Goal: Book appointment/travel/reservation

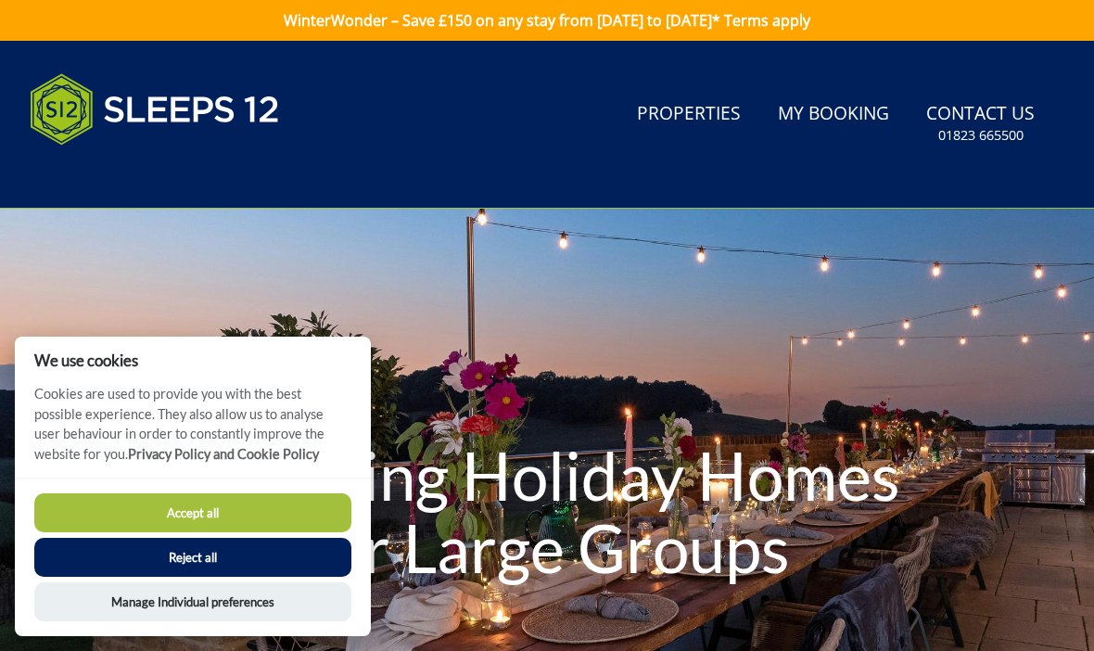
click at [102, 511] on button "Accept all" at bounding box center [192, 512] width 317 height 39
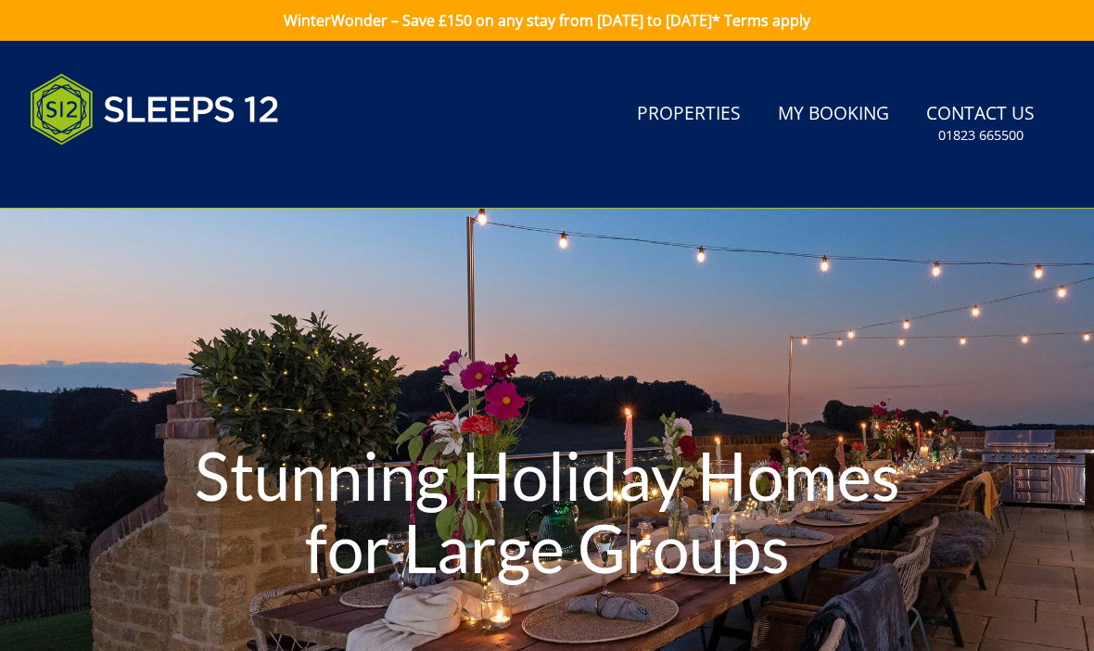
click at [698, 104] on link "Properties" at bounding box center [688, 115] width 119 height 42
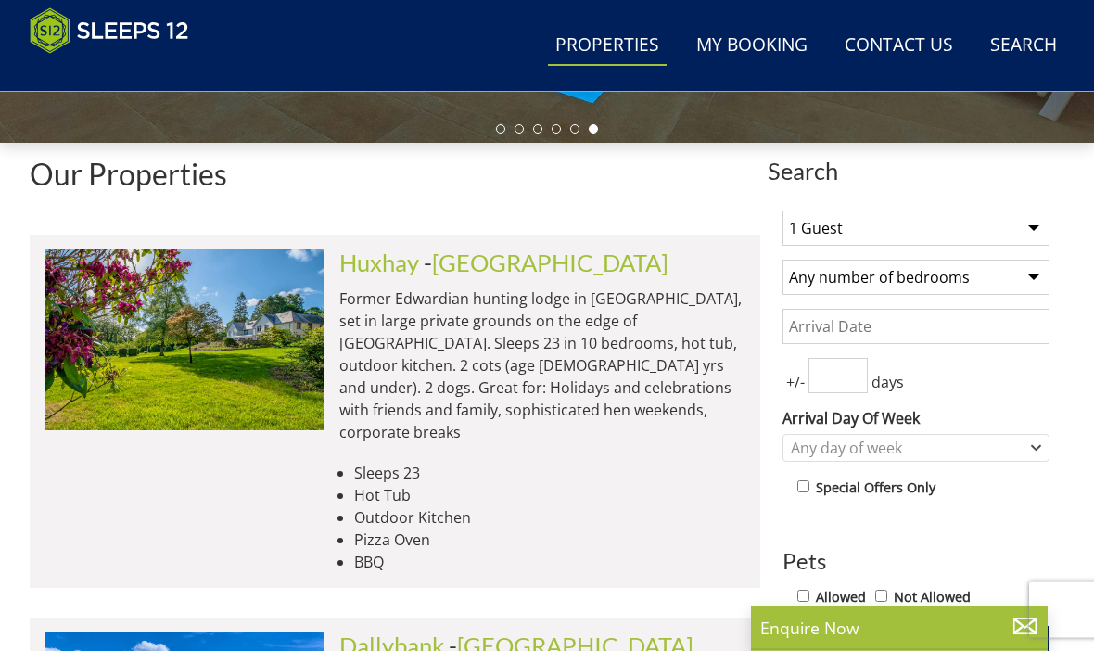
scroll to position [604, 0]
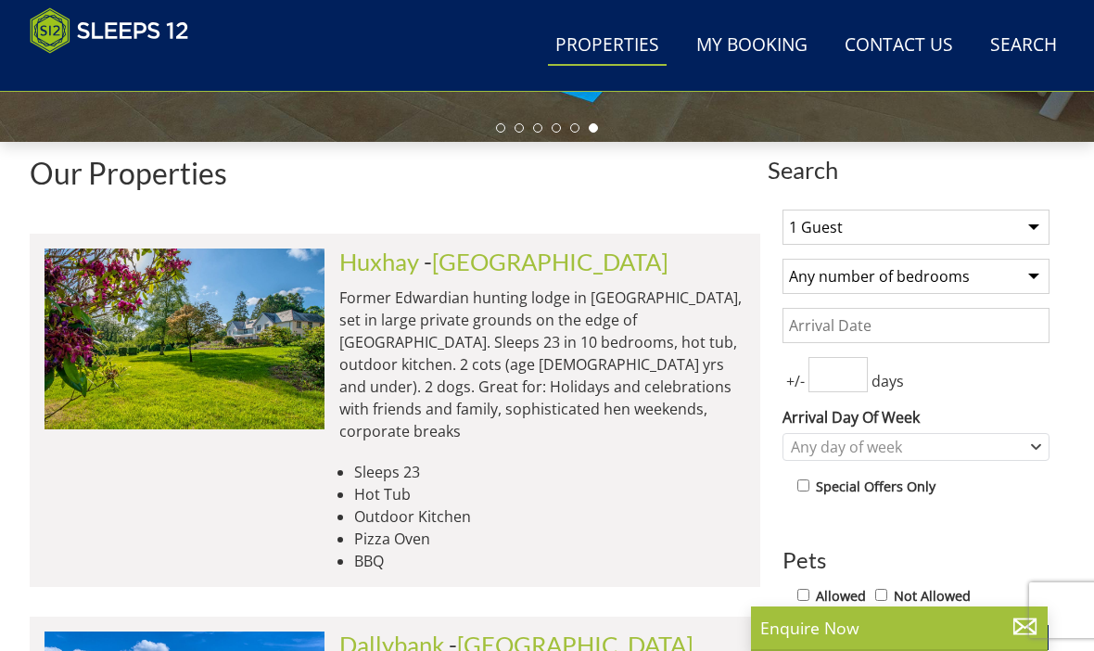
click at [1002, 229] on select "1 Guest 2 Guests 3 Guests 4 Guests 5 Guests 6 Guests 7 Guests 8 Guests 9 Guests…" at bounding box center [915, 227] width 267 height 35
select select "12"
click at [973, 243] on select "1 Guest 2 Guests 3 Guests 4 Guests 5 Guests 6 Guests 7 Guests 8 Guests 9 Guests…" at bounding box center [915, 227] width 267 height 35
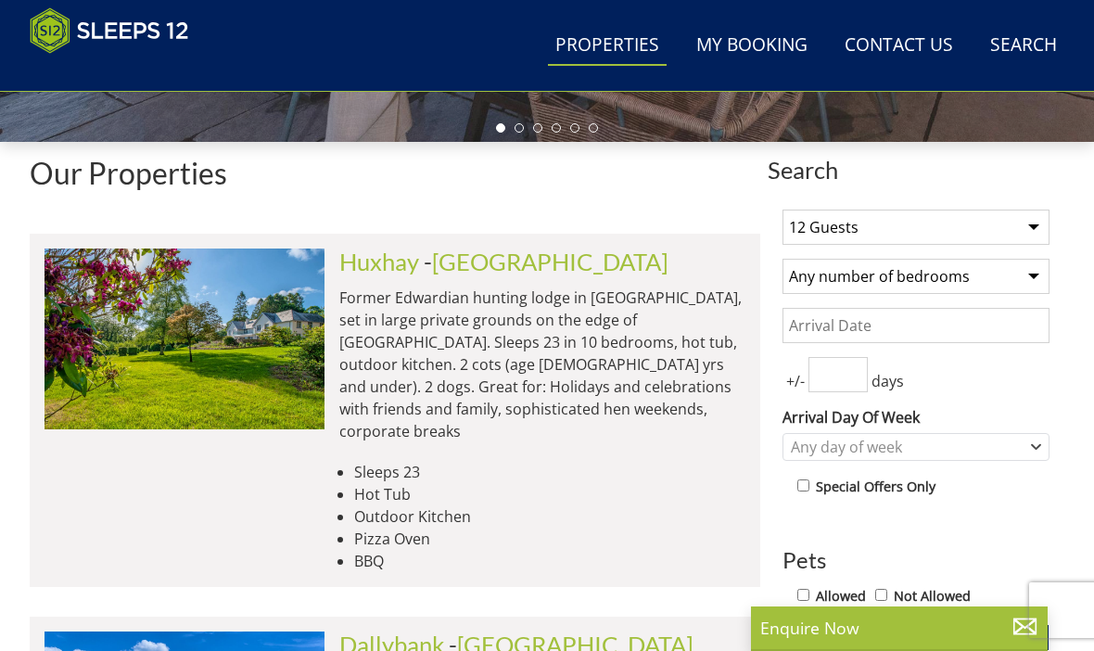
click at [1023, 278] on select "Any number of bedrooms 3 Bedrooms 4 Bedrooms 5 Bedrooms 6 Bedrooms 7 Bedrooms 8…" at bounding box center [915, 276] width 267 height 35
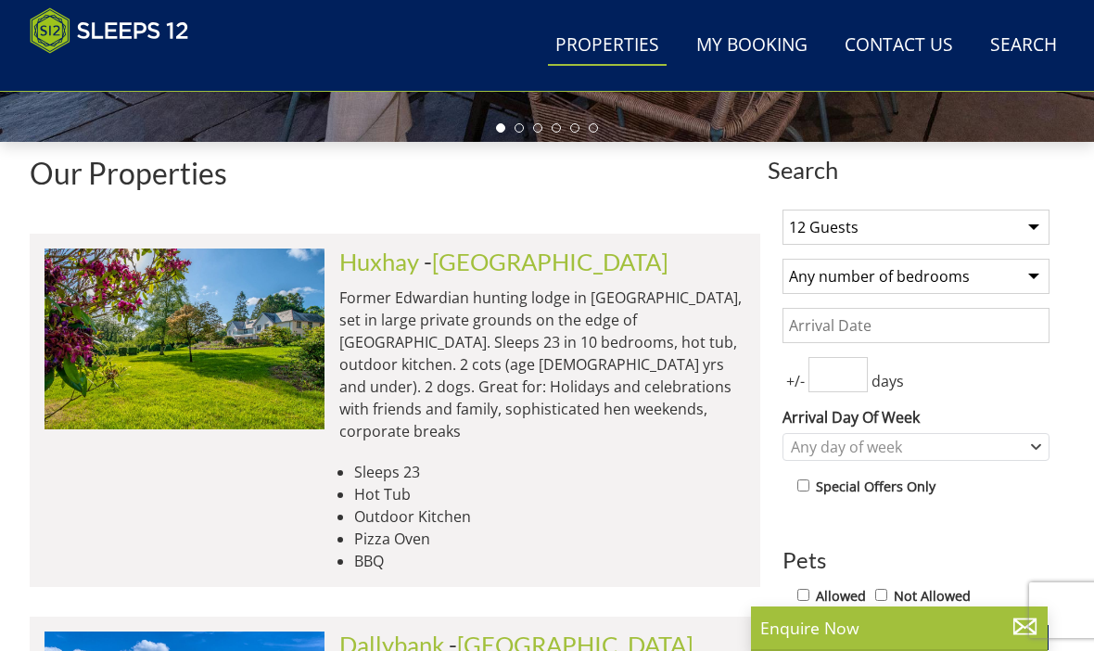
click at [1004, 273] on select "Any number of bedrooms 3 Bedrooms 4 Bedrooms 5 Bedrooms 6 Bedrooms 7 Bedrooms 8…" at bounding box center [915, 276] width 267 height 35
select select "7"
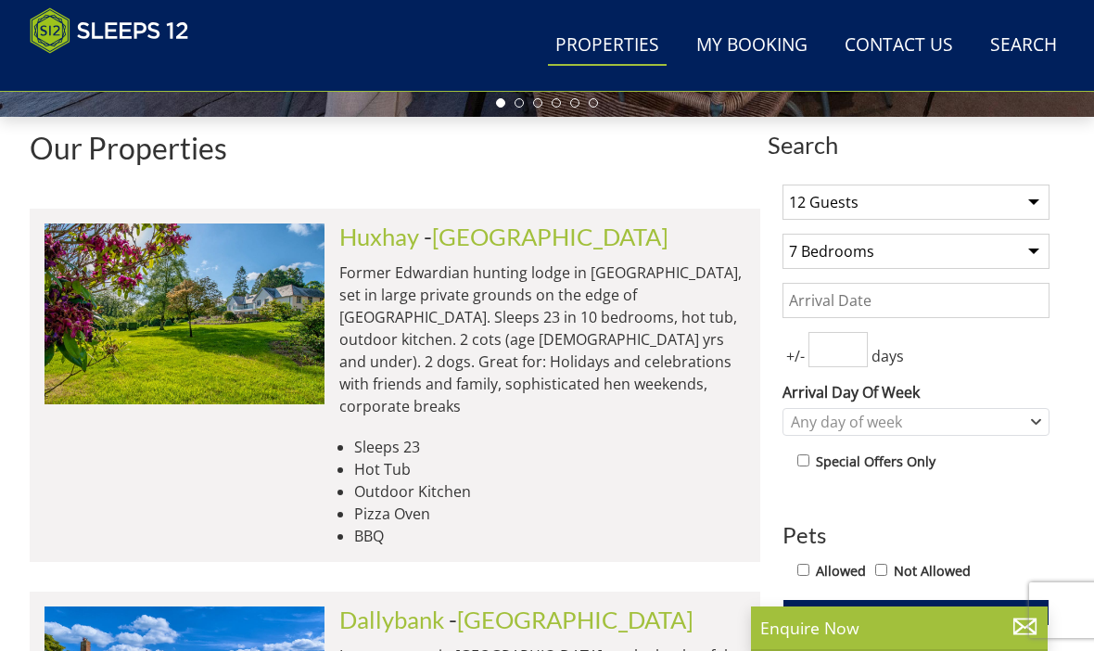
click at [984, 308] on input "Date" at bounding box center [915, 300] width 267 height 35
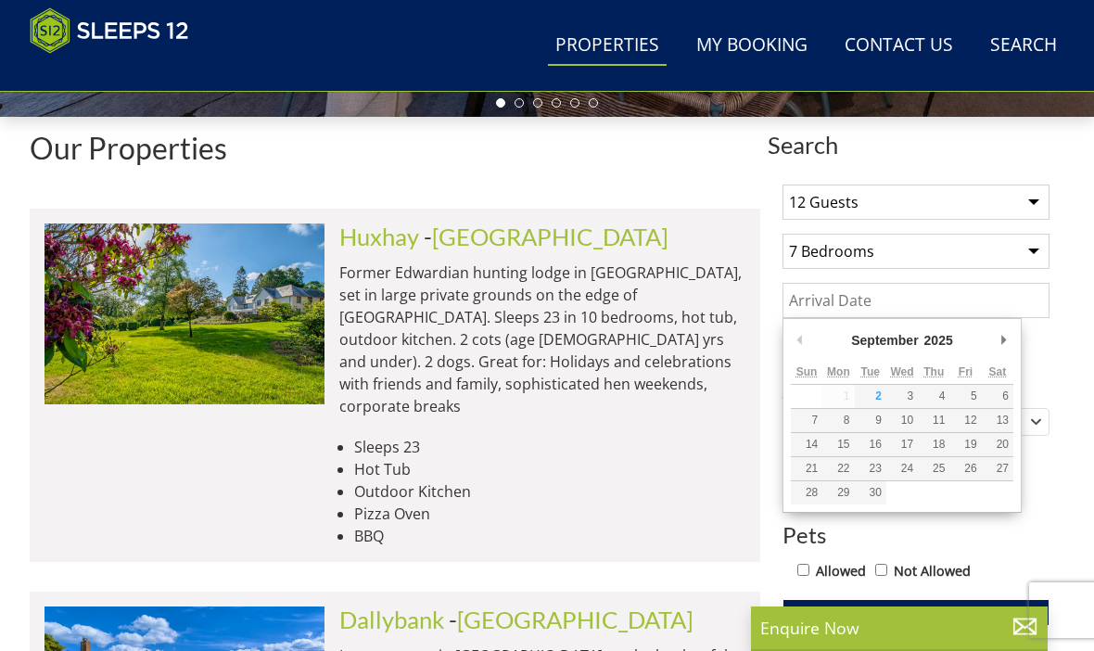
scroll to position [628, 0]
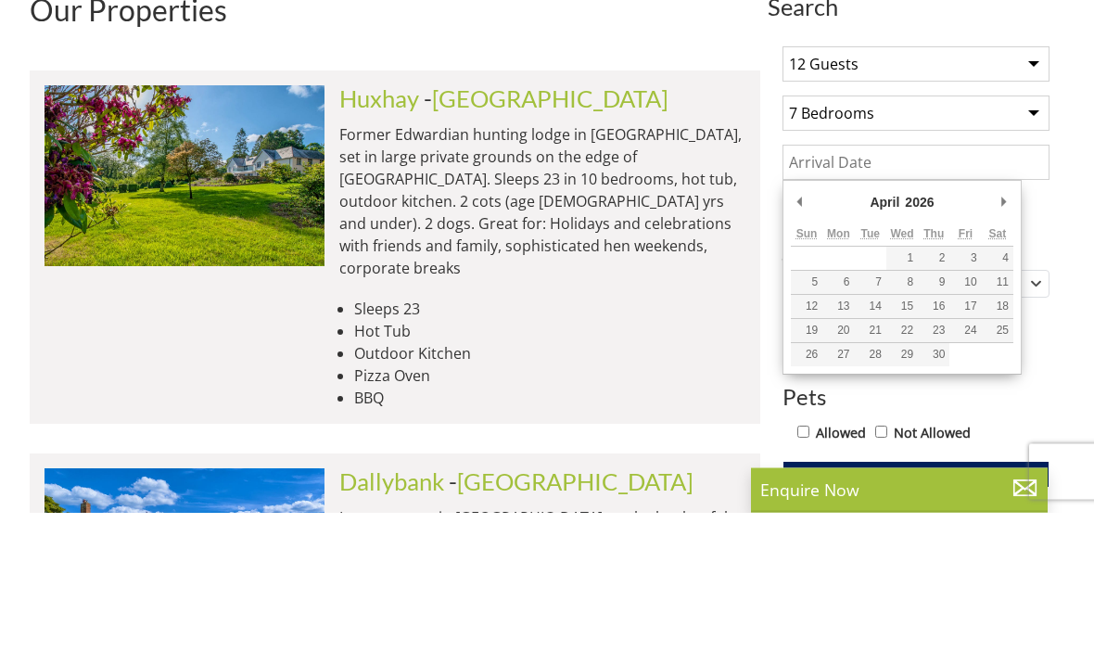
type input "03/04/2026"
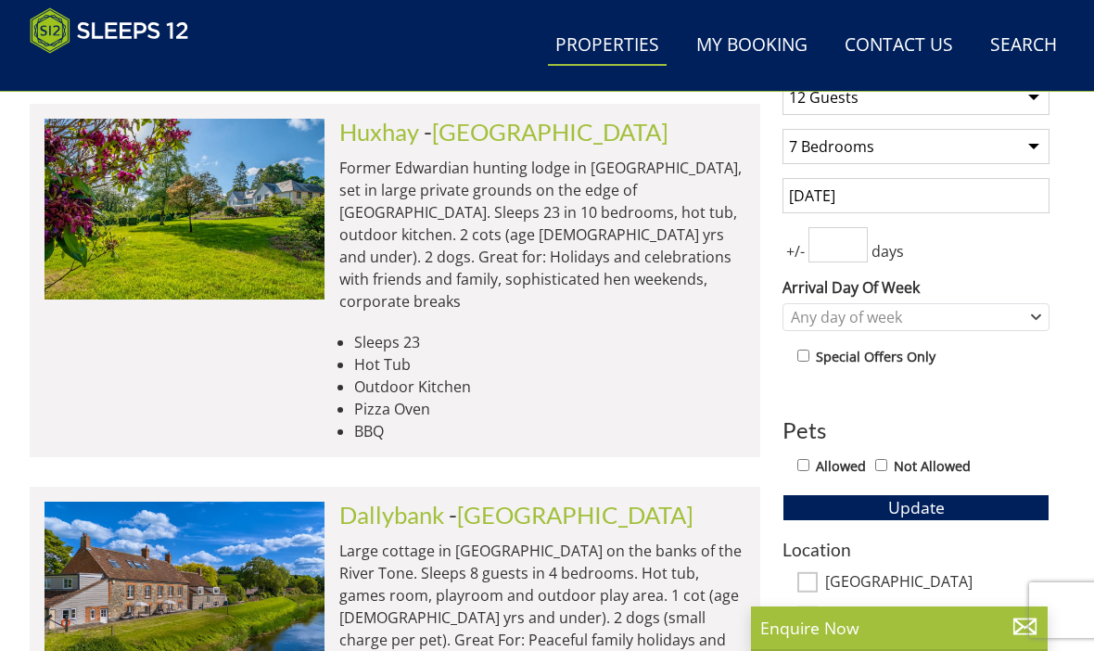
scroll to position [732, 0]
click at [843, 237] on input "number" at bounding box center [837, 245] width 59 height 35
type input "7"
click at [986, 309] on div "Any day of week" at bounding box center [906, 318] width 240 height 20
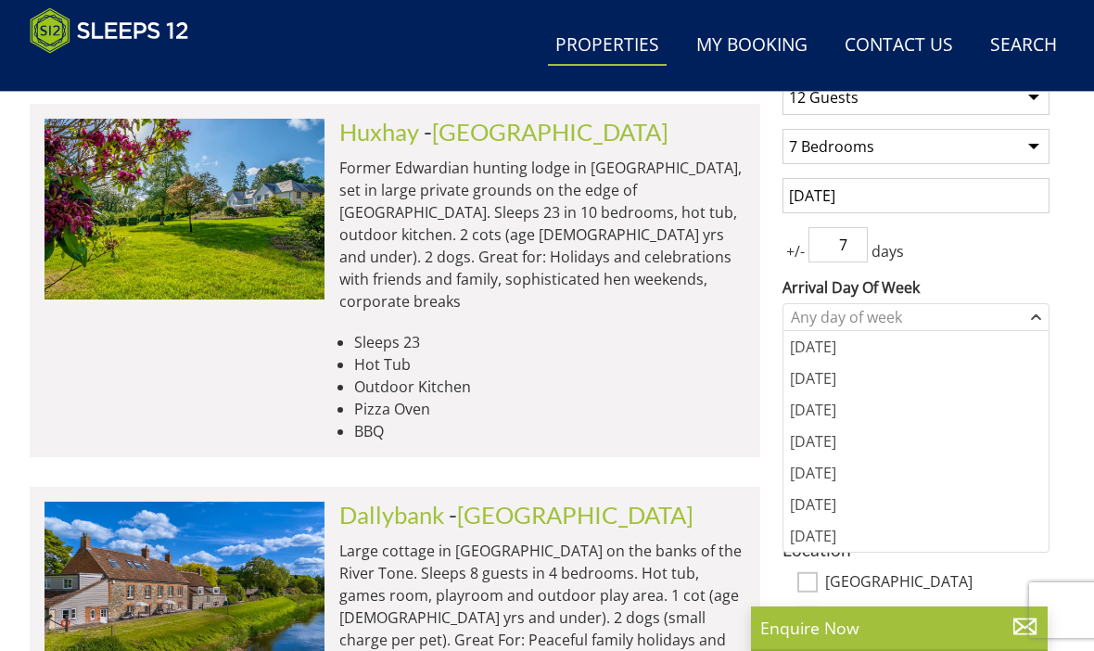
click at [998, 255] on div "+/- 7 days" at bounding box center [915, 244] width 267 height 35
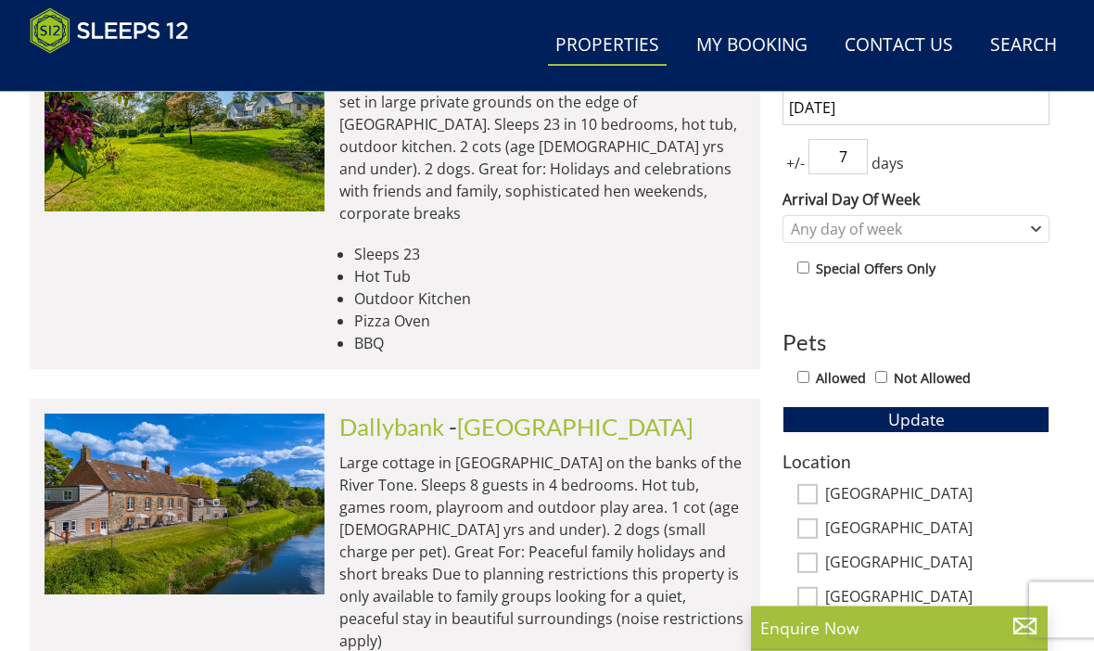
scroll to position [821, 0]
click at [797, 381] on input "Allowed" at bounding box center [803, 377] width 12 height 12
checkbox input "true"
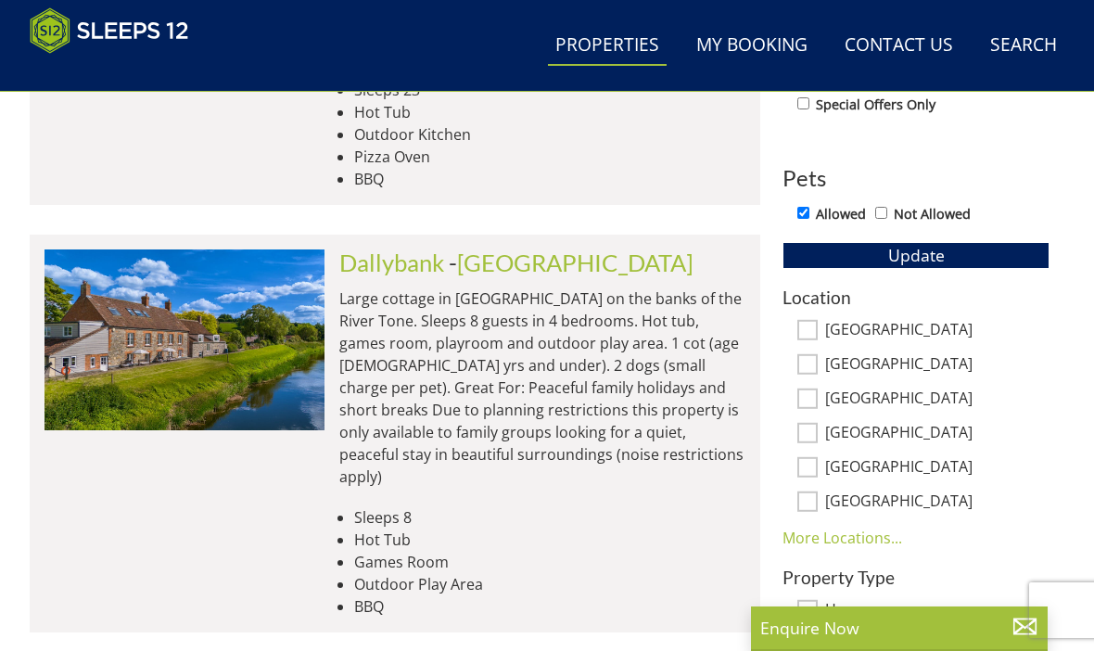
click at [802, 363] on input "[GEOGRAPHIC_DATA]" at bounding box center [807, 364] width 20 height 20
checkbox input "true"
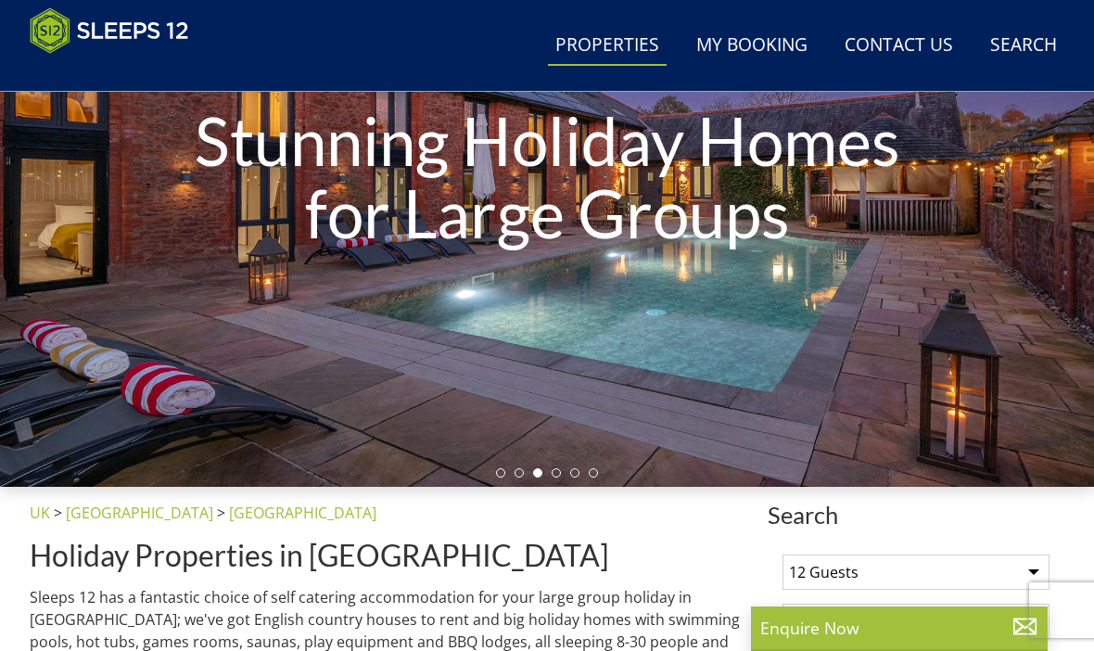
scroll to position [0, 0]
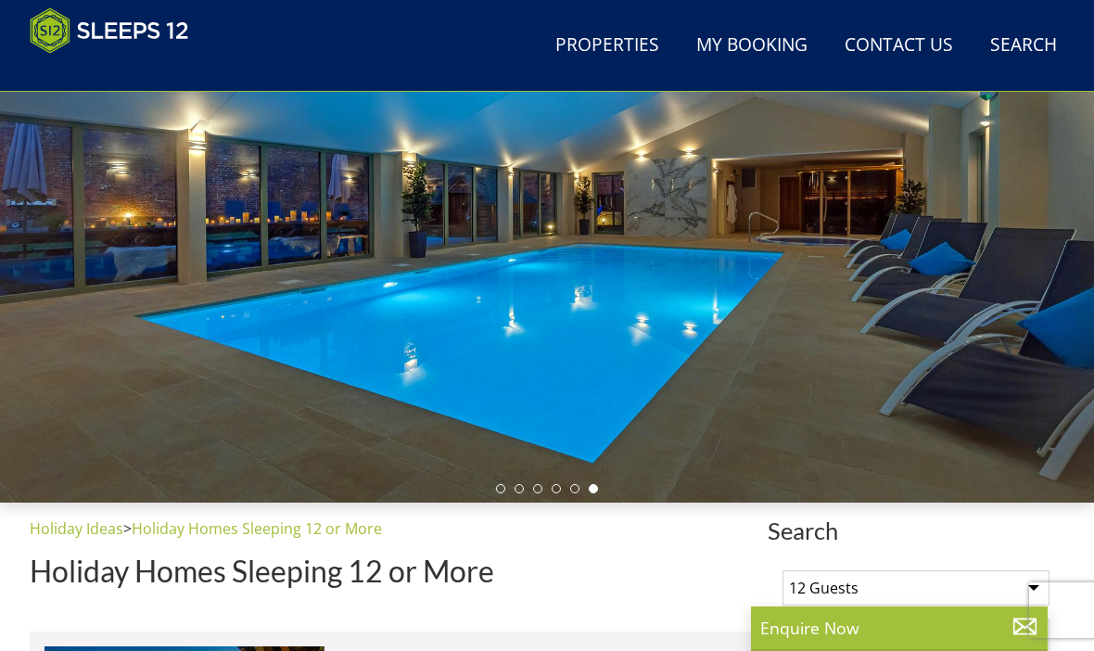
scroll to position [193, 0]
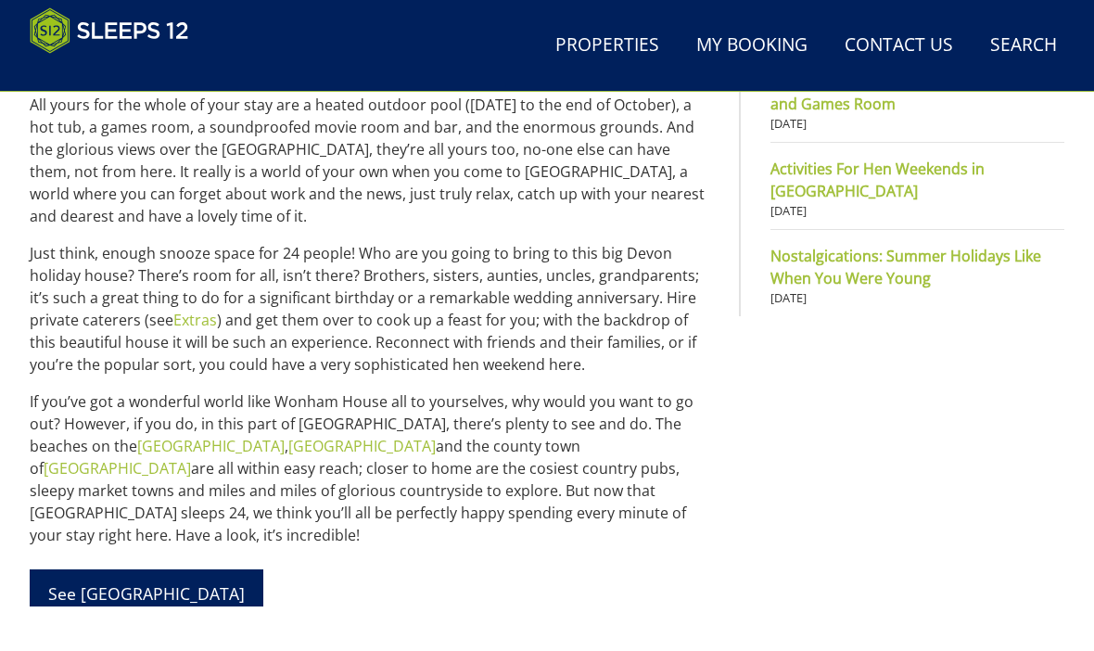
scroll to position [1341, 0]
click at [93, 569] on link "See [GEOGRAPHIC_DATA]" at bounding box center [147, 587] width 234 height 37
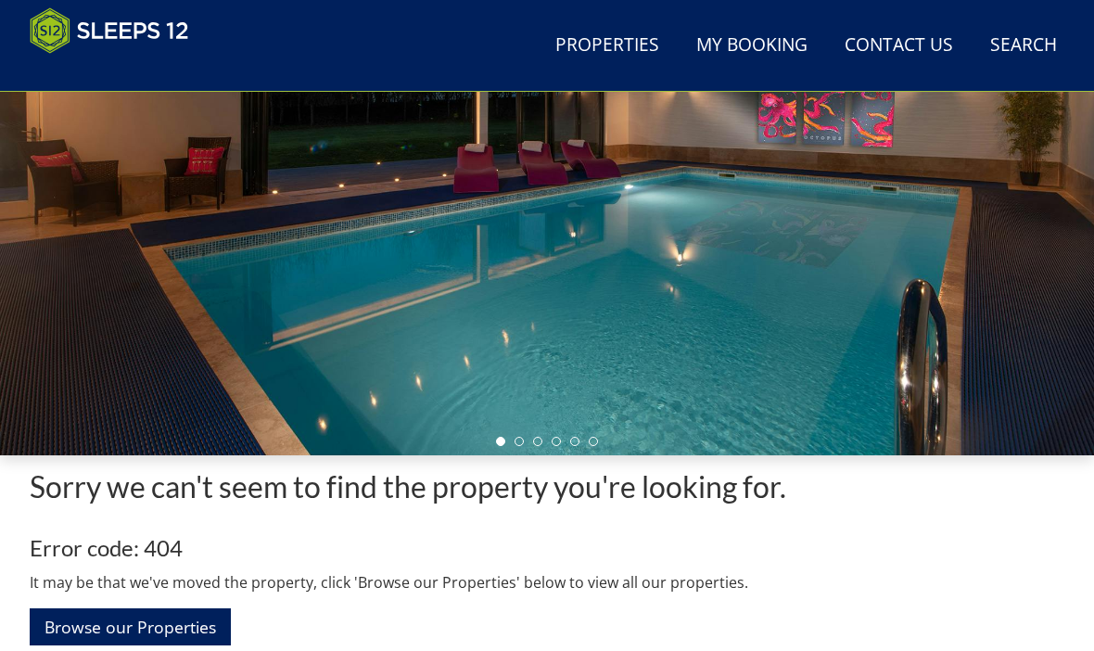
scroll to position [289, 0]
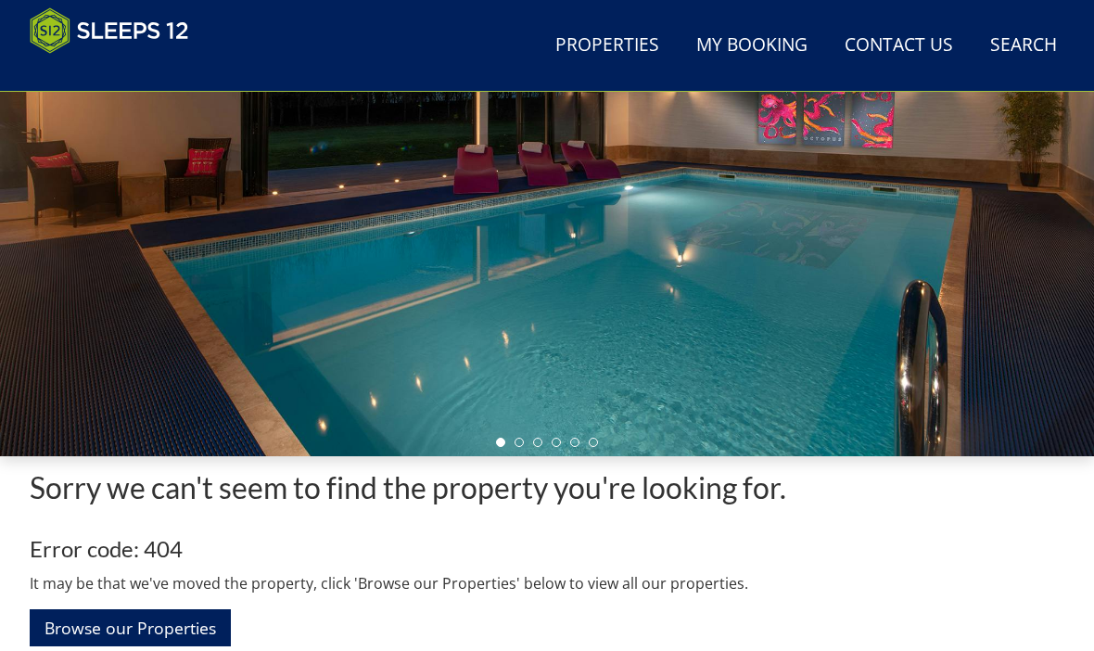
click at [118, 632] on link "Browse our Properties" at bounding box center [130, 627] width 201 height 36
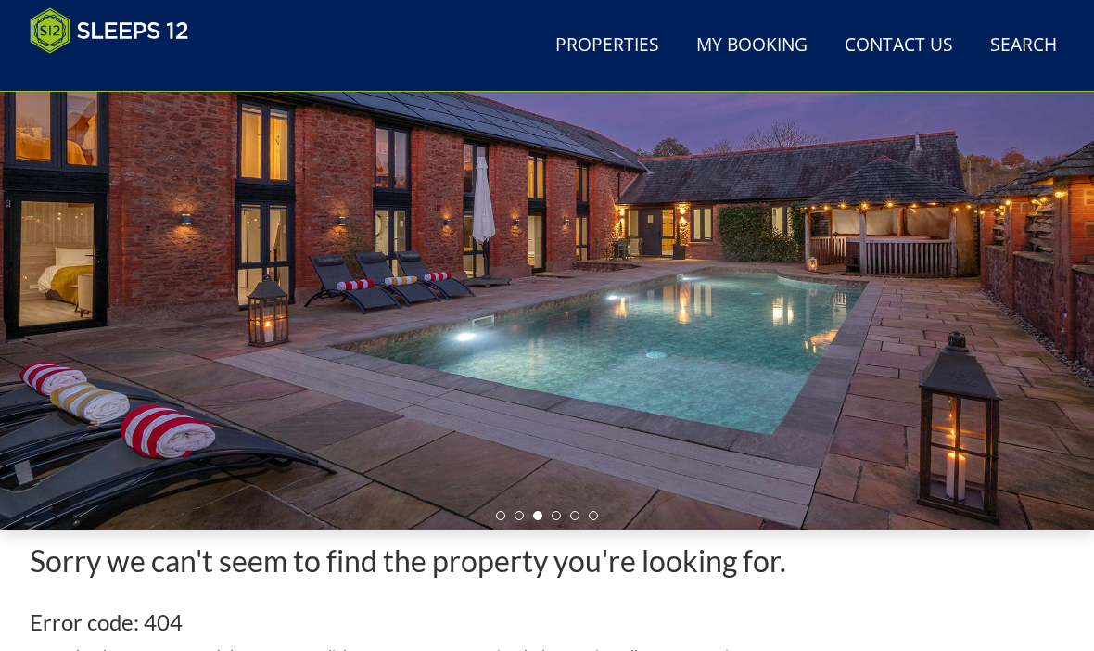
scroll to position [215, 0]
